Goal: Communication & Community: Answer question/provide support

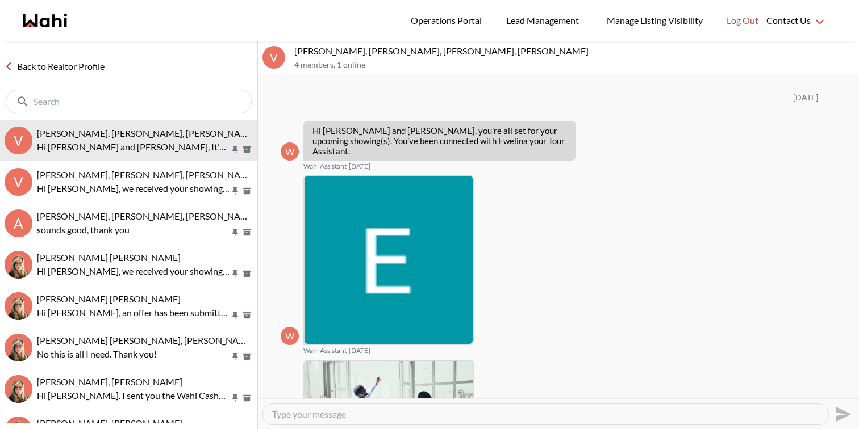
scroll to position [632, 0]
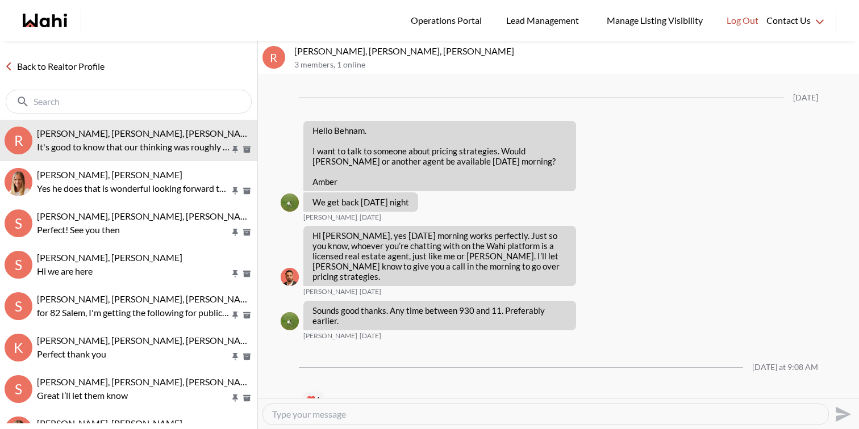
scroll to position [1643, 0]
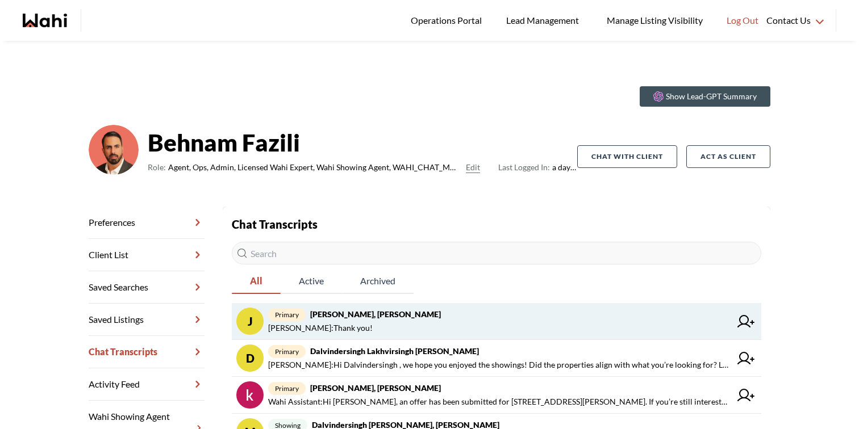
click at [362, 312] on strong "[PERSON_NAME], [PERSON_NAME]" at bounding box center [375, 315] width 131 height 10
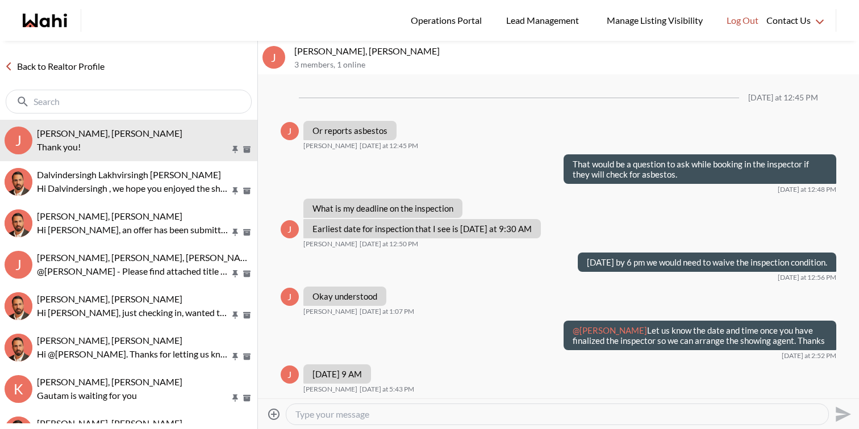
scroll to position [1164, 0]
